Goal: Transaction & Acquisition: Subscribe to service/newsletter

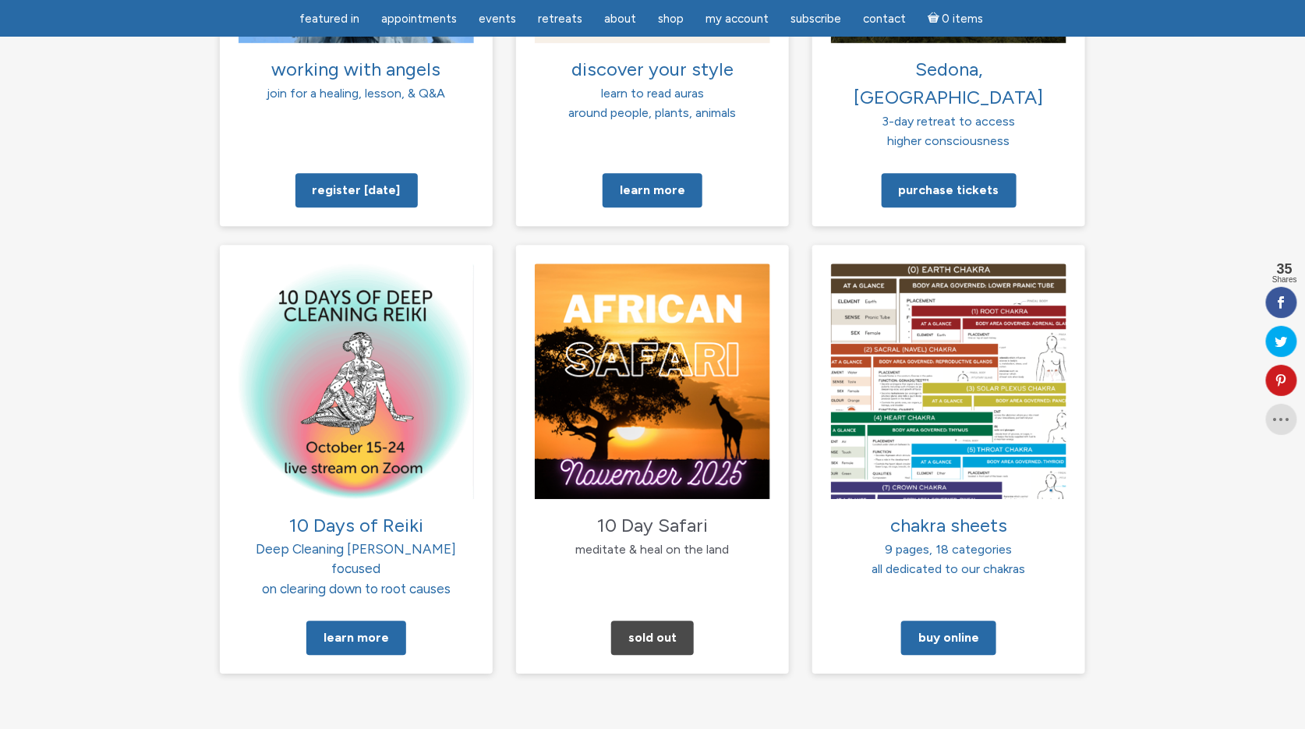
scroll to position [1435, 0]
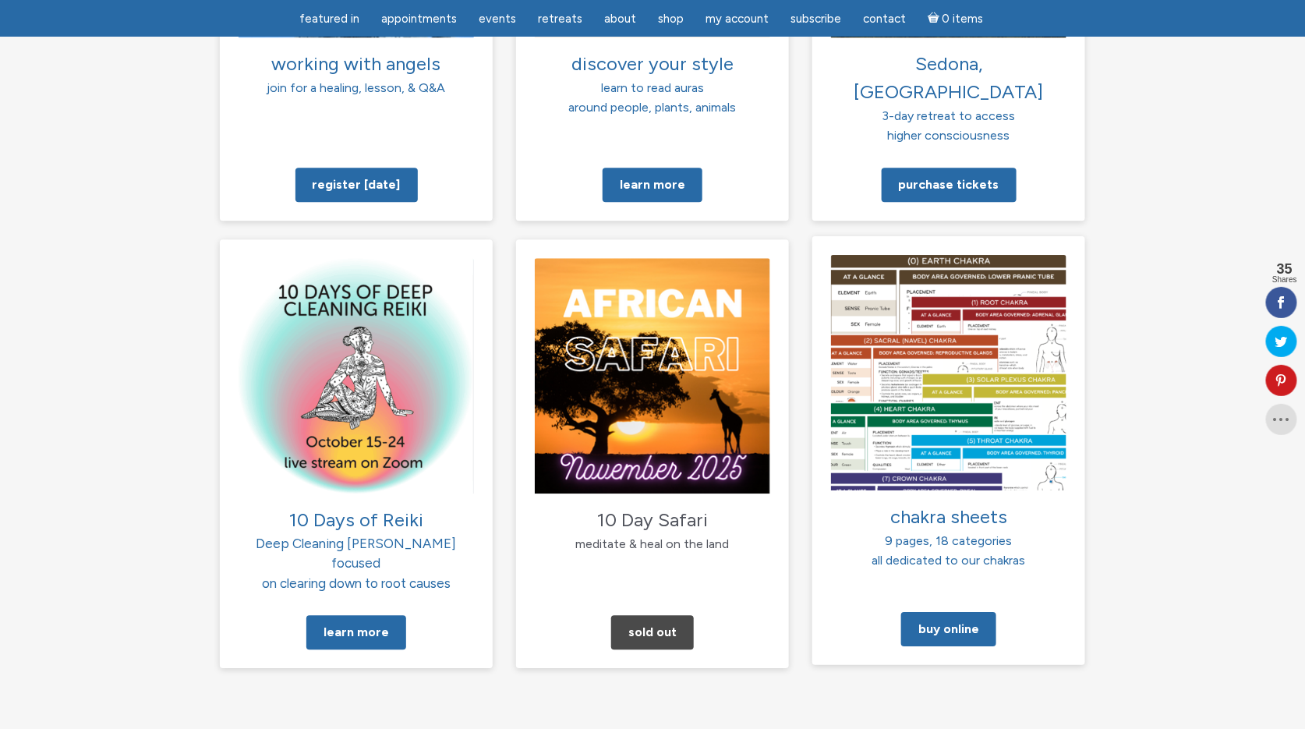
click at [871, 305] on img at bounding box center [948, 371] width 235 height 235
click at [947, 612] on link "Buy Online" at bounding box center [948, 629] width 95 height 34
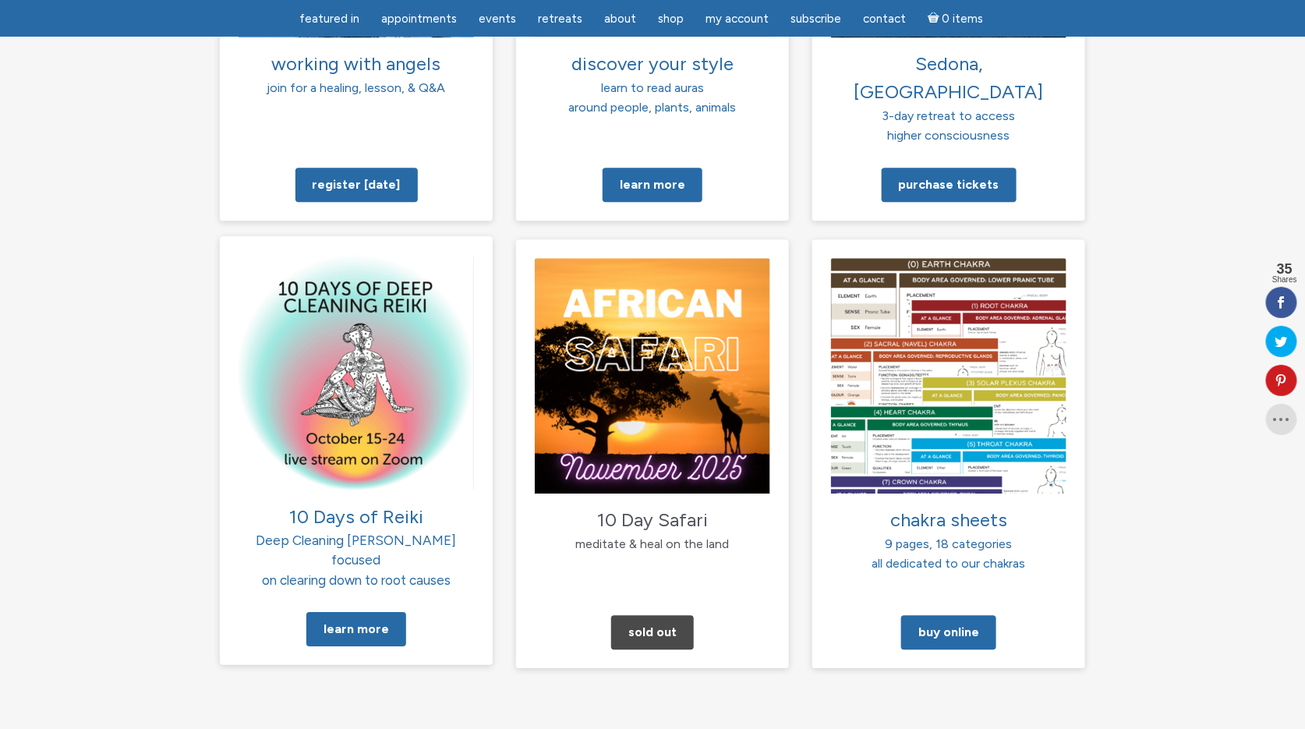
click at [405, 271] on img at bounding box center [356, 371] width 235 height 235
click at [363, 612] on link "Learn More" at bounding box center [356, 629] width 100 height 34
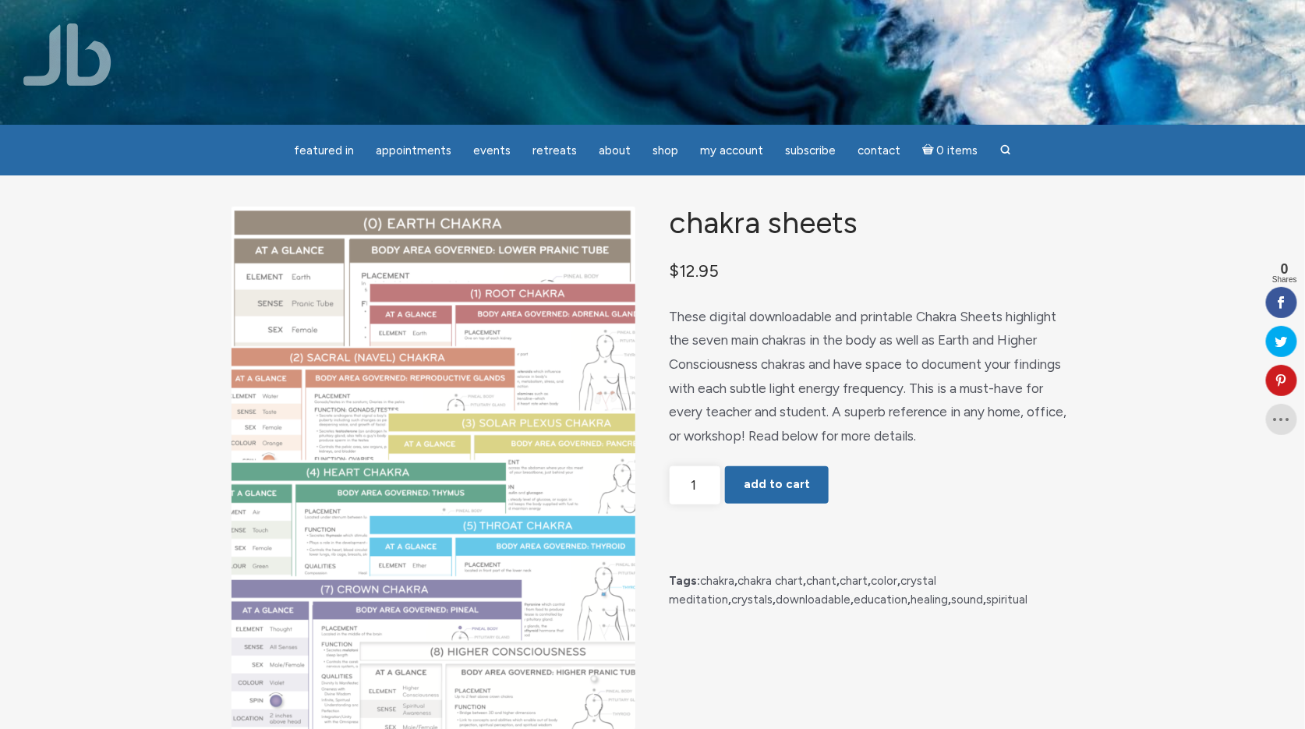
click at [554, 458] on img "main" at bounding box center [434, 468] width 404 height 523
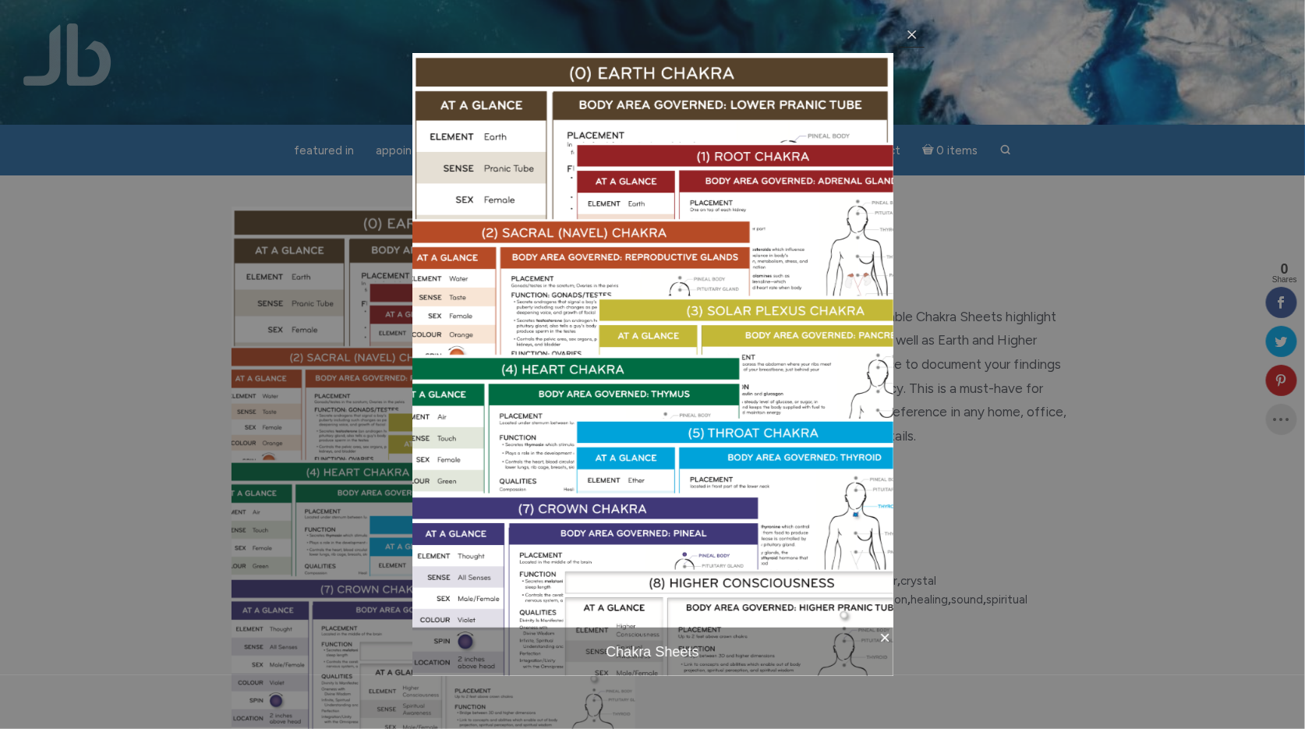
click at [910, 30] on icon at bounding box center [912, 34] width 12 height 12
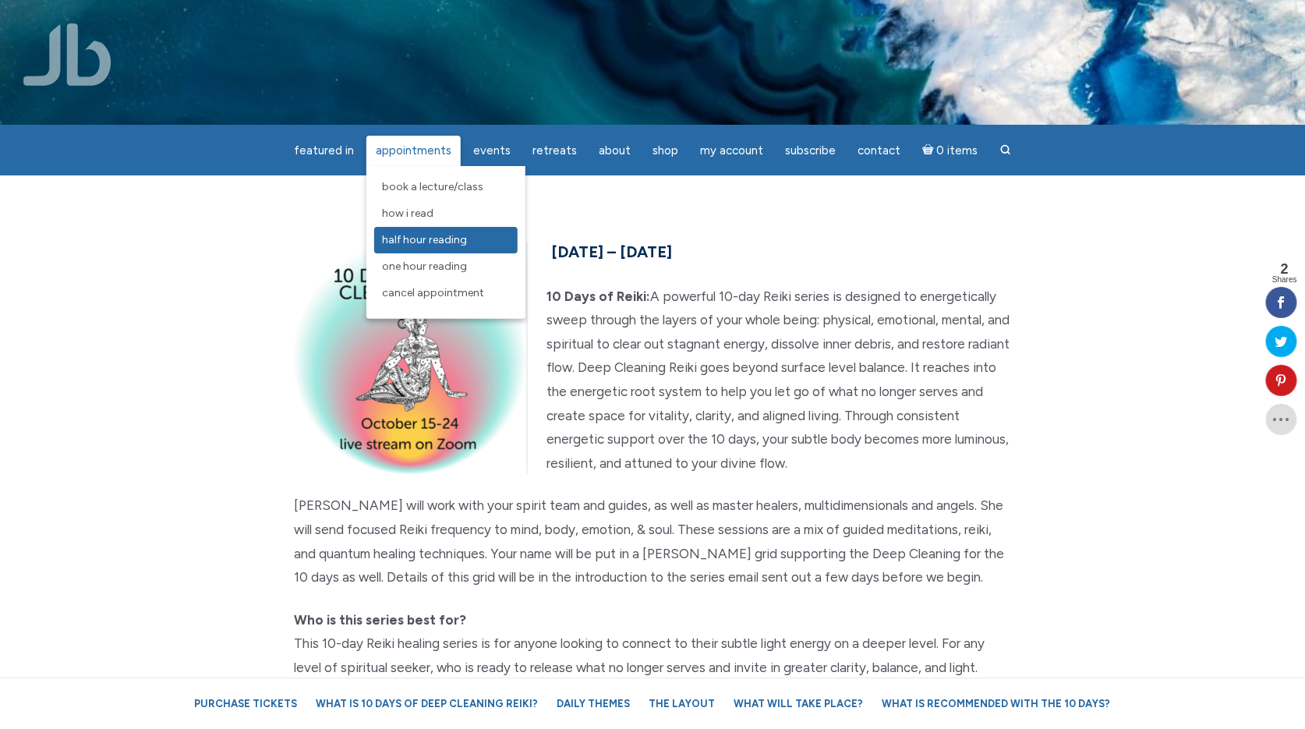
click at [433, 239] on span "Half Hour Reading" at bounding box center [424, 239] width 85 height 13
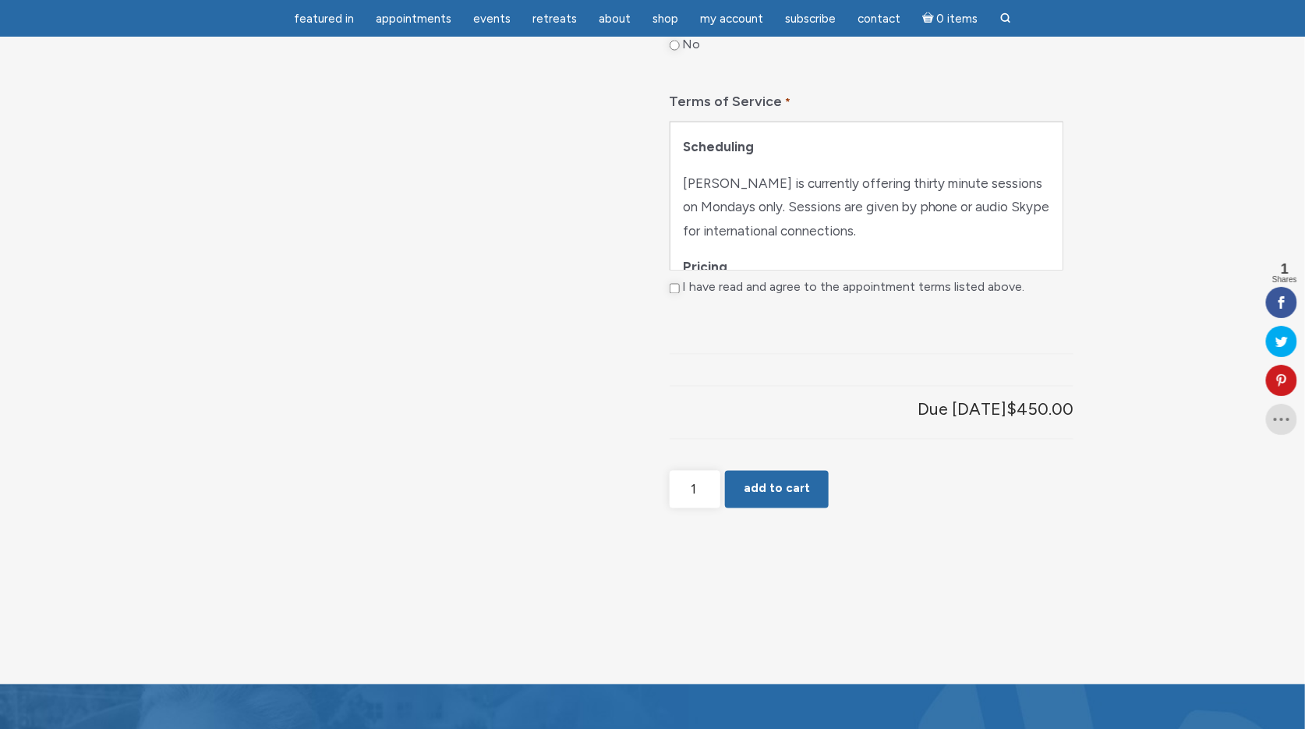
scroll to position [936, 0]
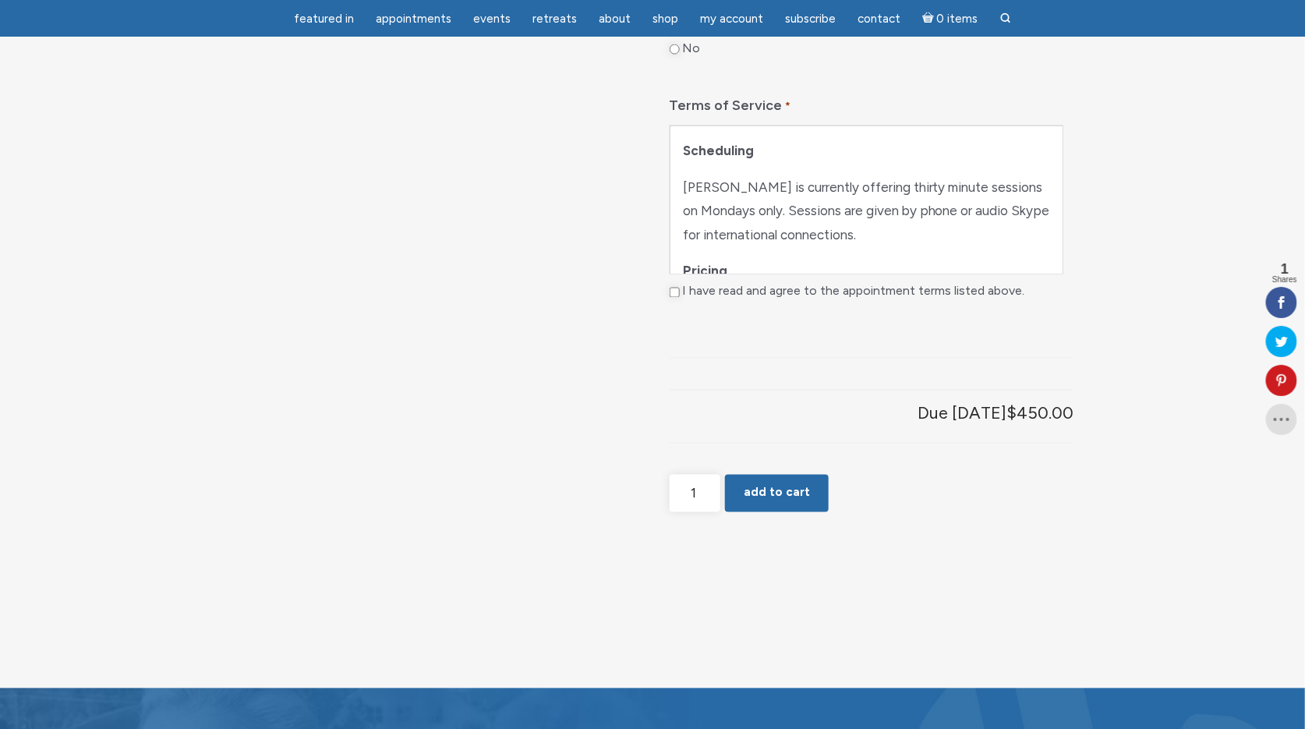
click at [878, 163] on p "Scheduling" at bounding box center [866, 151] width 367 height 24
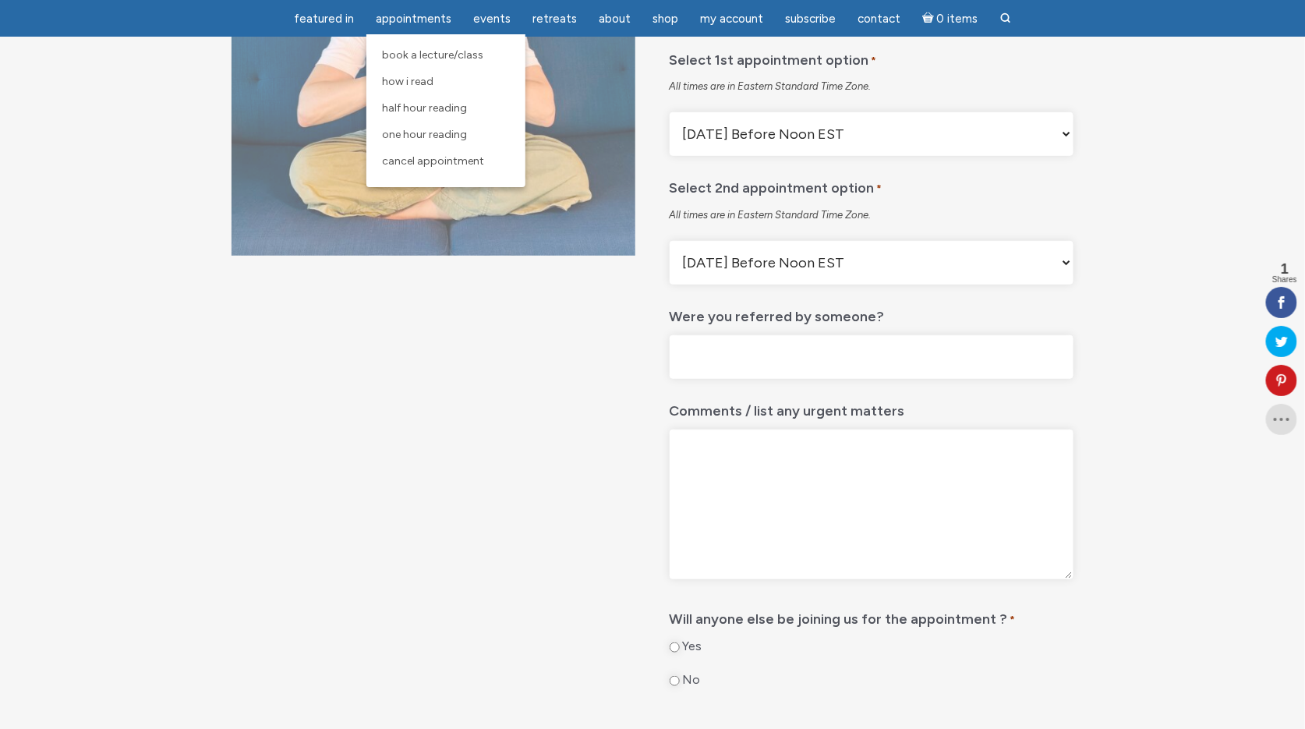
scroll to position [292, 0]
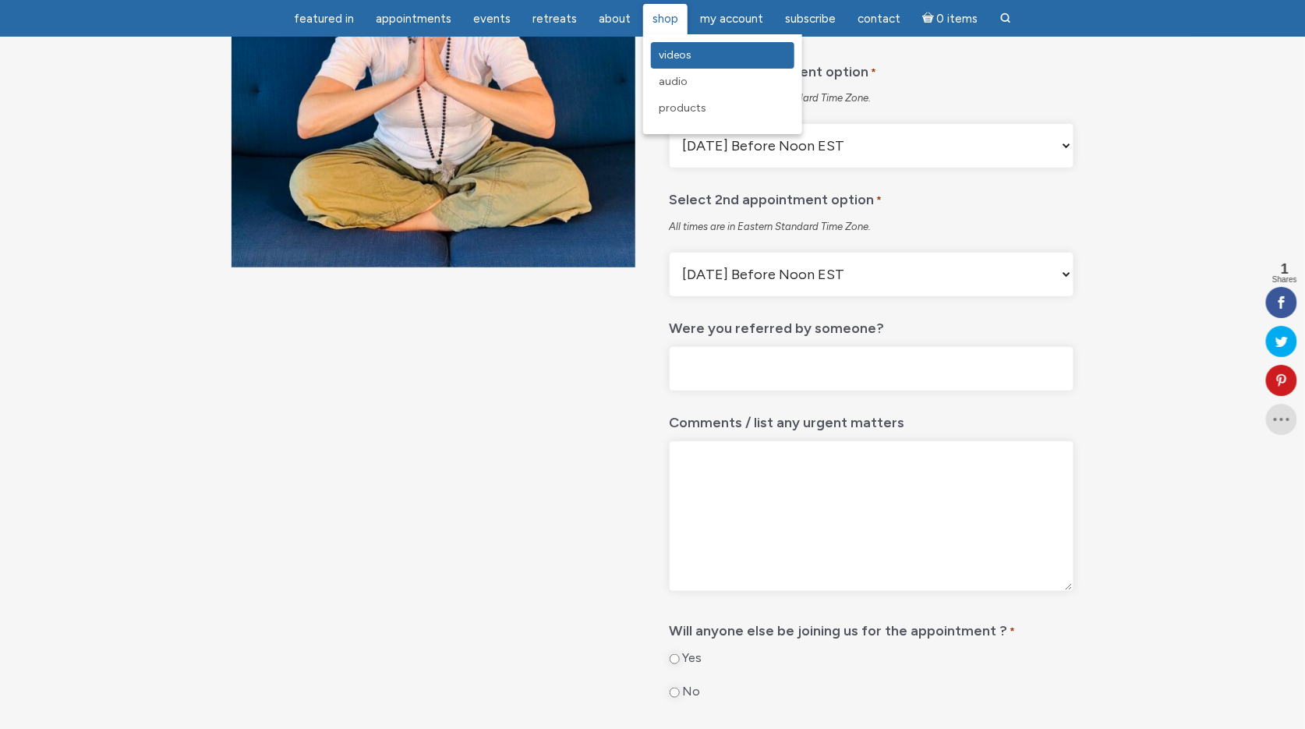
click at [659, 55] on span "Videos" at bounding box center [675, 54] width 33 height 13
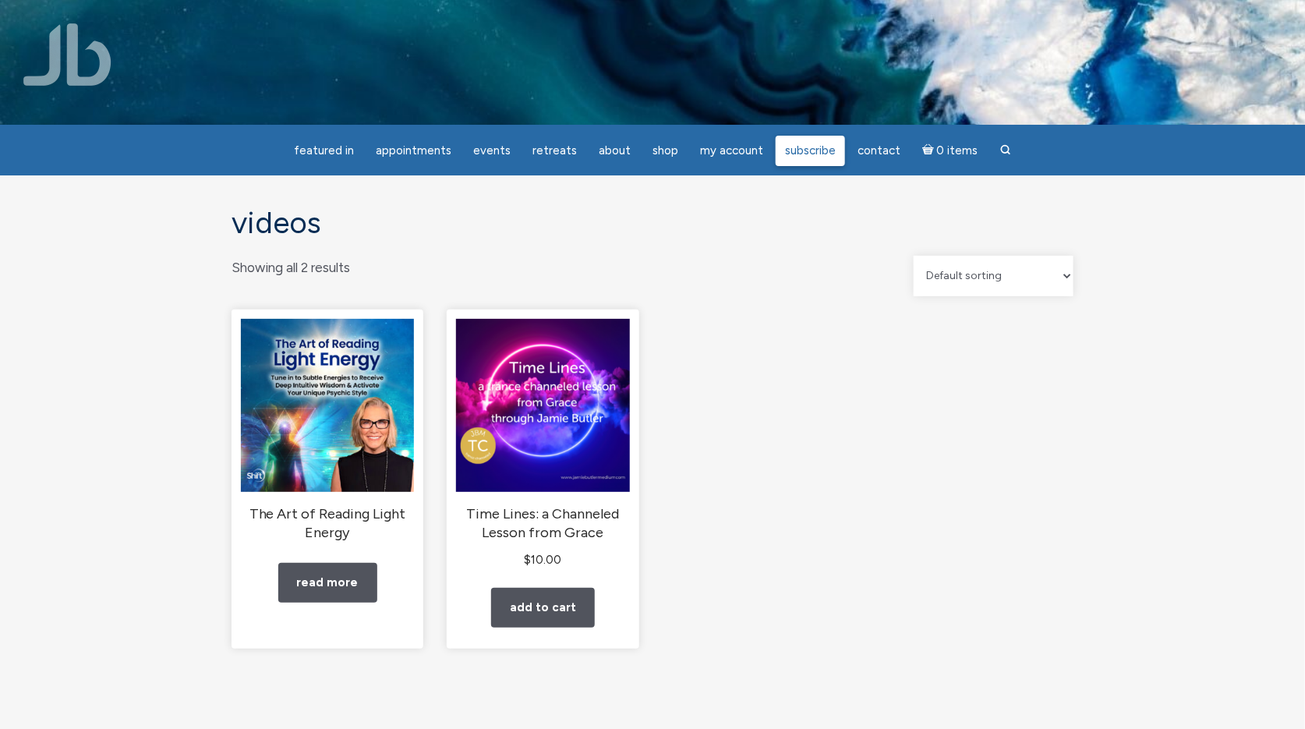
click at [809, 148] on span "Subscribe" at bounding box center [810, 150] width 51 height 14
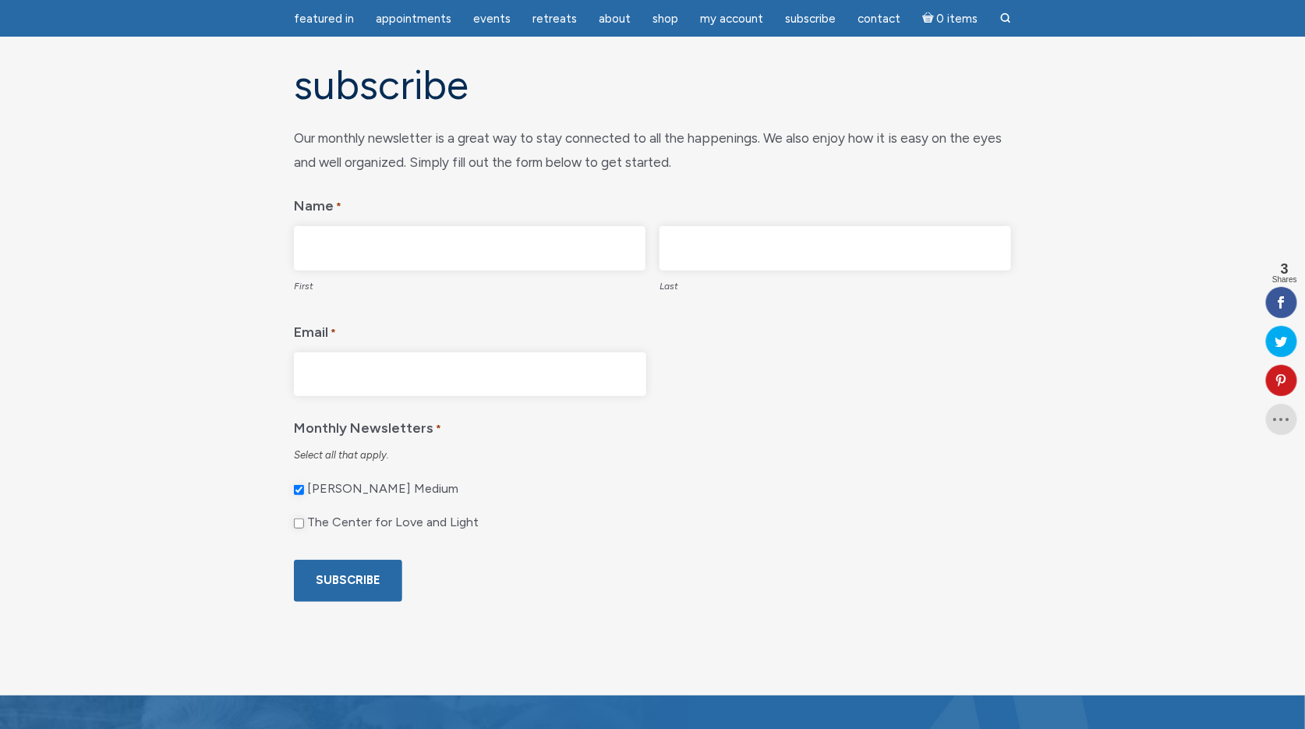
scroll to position [126, 0]
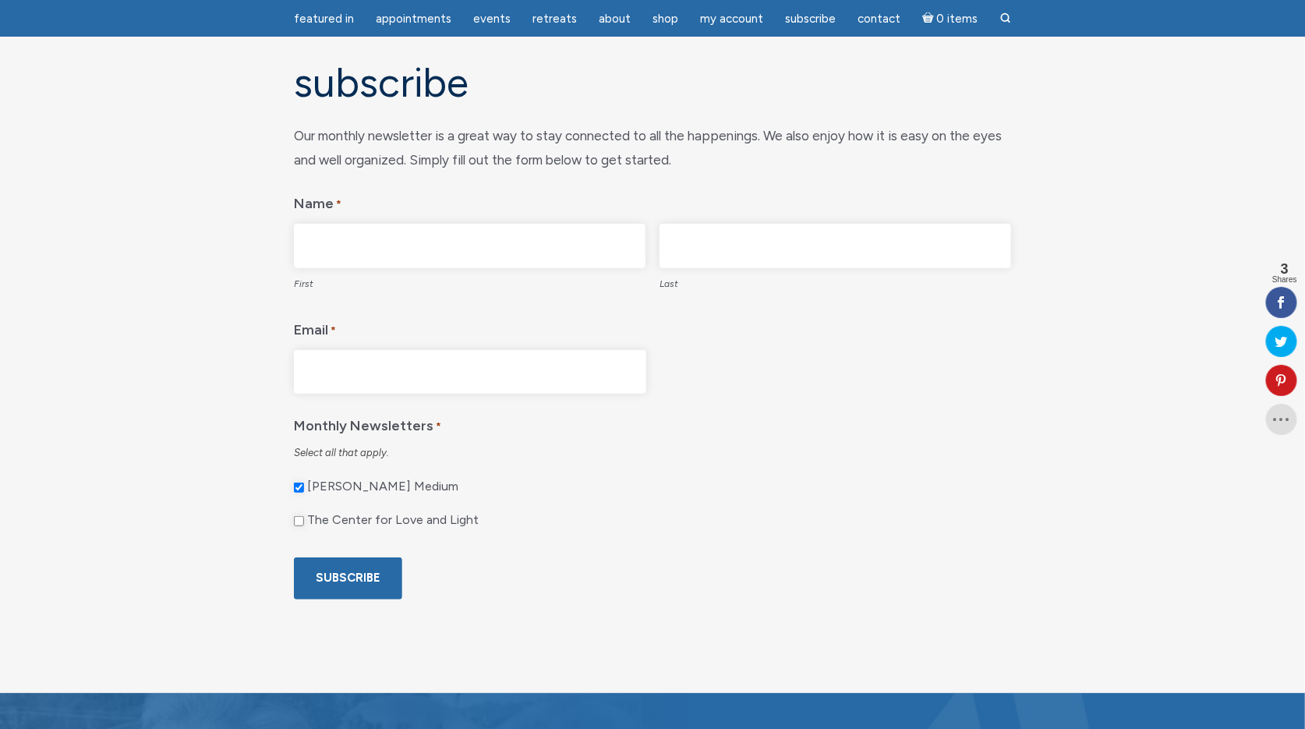
click at [299, 519] on input "The Center for Love and Light" at bounding box center [299, 521] width 10 height 10
checkbox input "true"
click at [478, 242] on input "First" at bounding box center [470, 246] width 352 height 44
type input "[PERSON_NAME]"
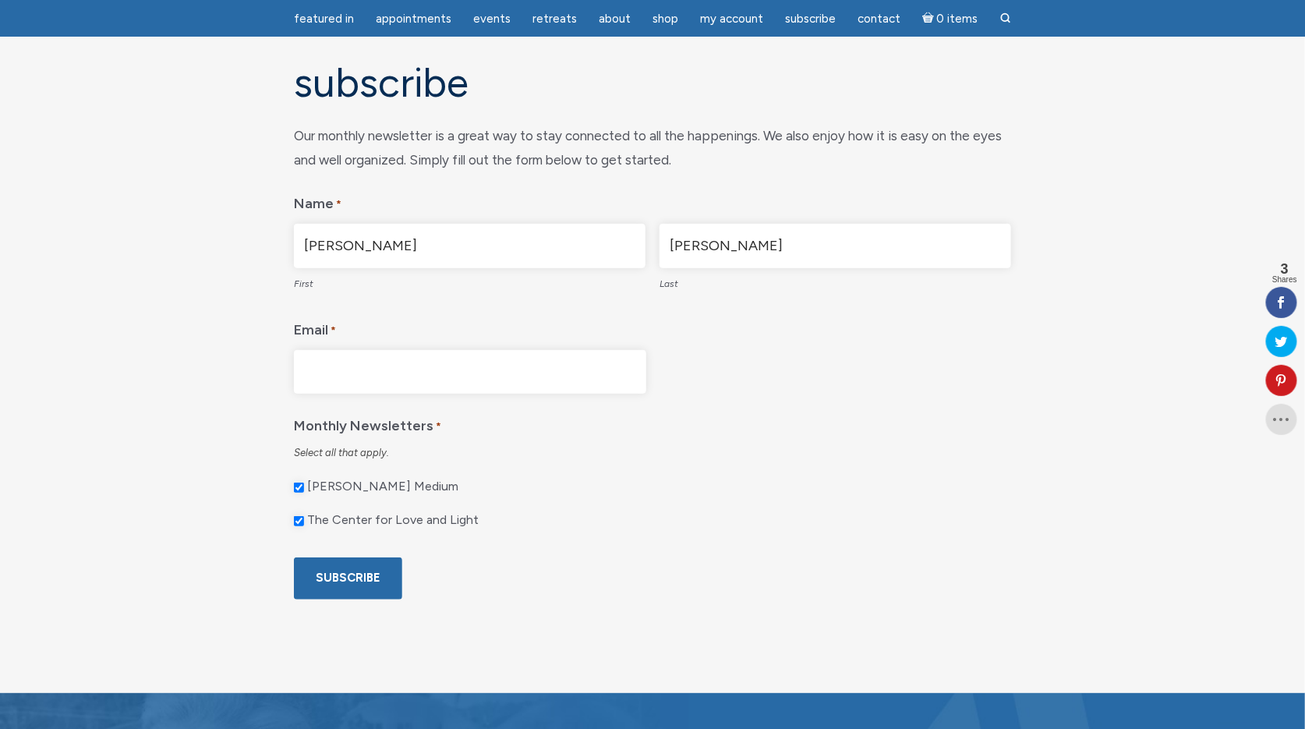
type input "[EMAIL_ADDRESS][DOMAIN_NAME]"
click at [338, 599] on input "Subscribe" at bounding box center [348, 577] width 108 height 41
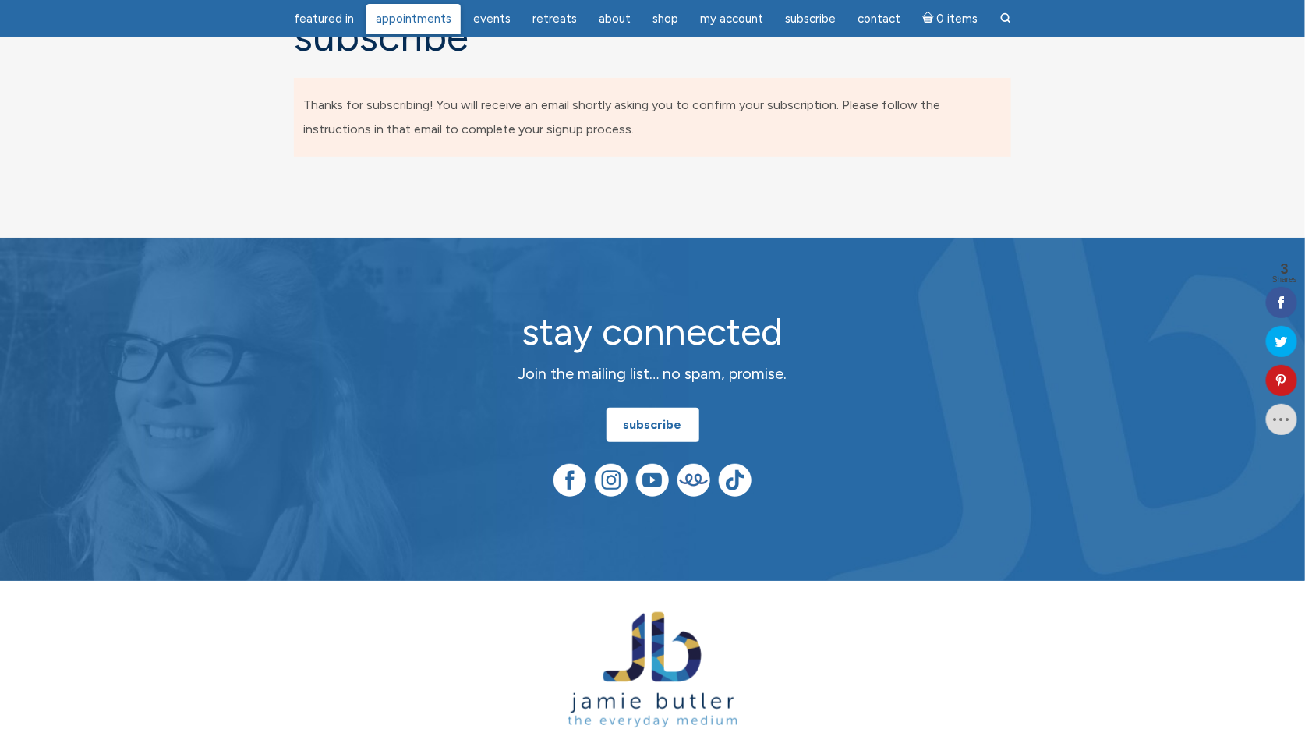
scroll to position [0, 0]
click at [653, 484] on img at bounding box center [652, 480] width 33 height 33
